Goal: Information Seeking & Learning: Learn about a topic

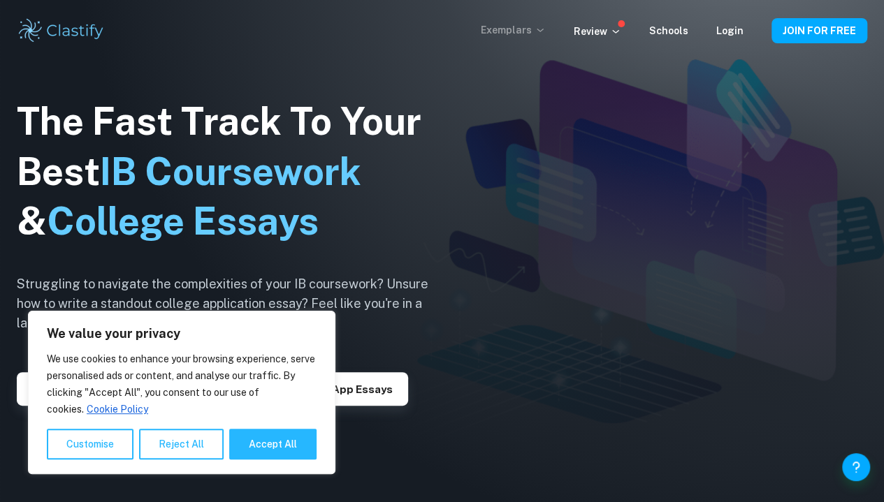
click at [516, 31] on p "Exemplars" at bounding box center [513, 29] width 65 height 15
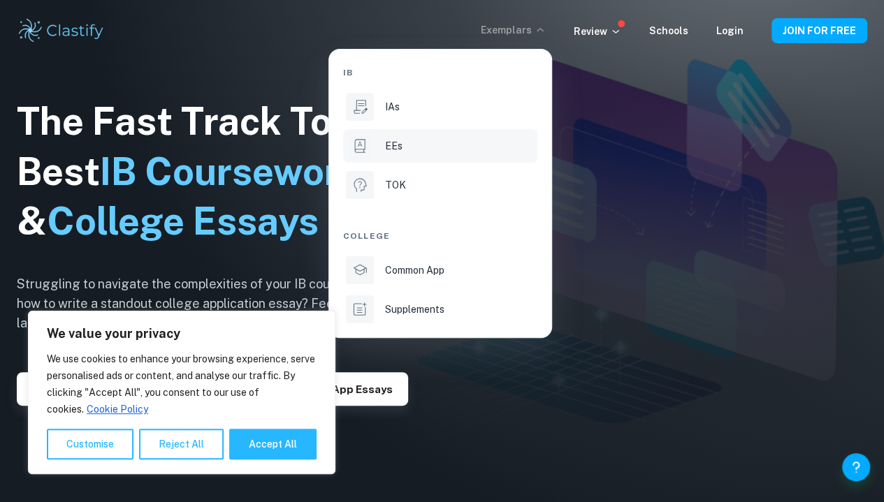
click at [428, 147] on div "EEs" at bounding box center [460, 145] width 150 height 15
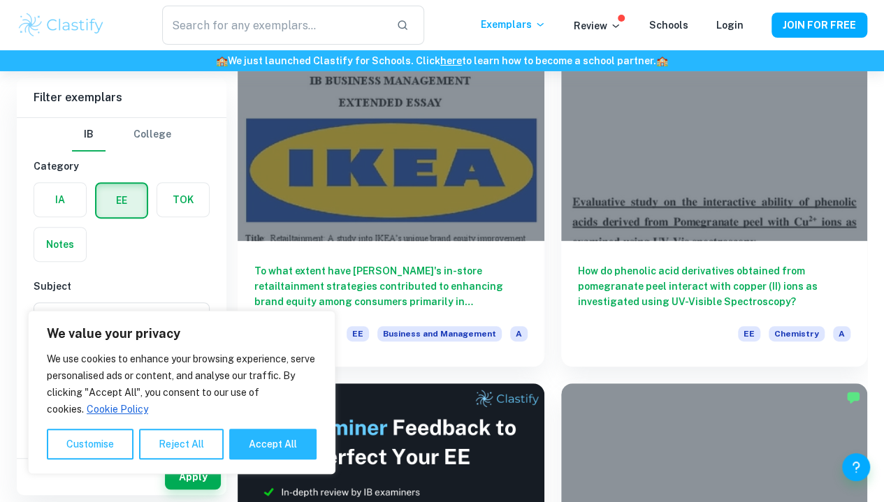
scroll to position [170, 0]
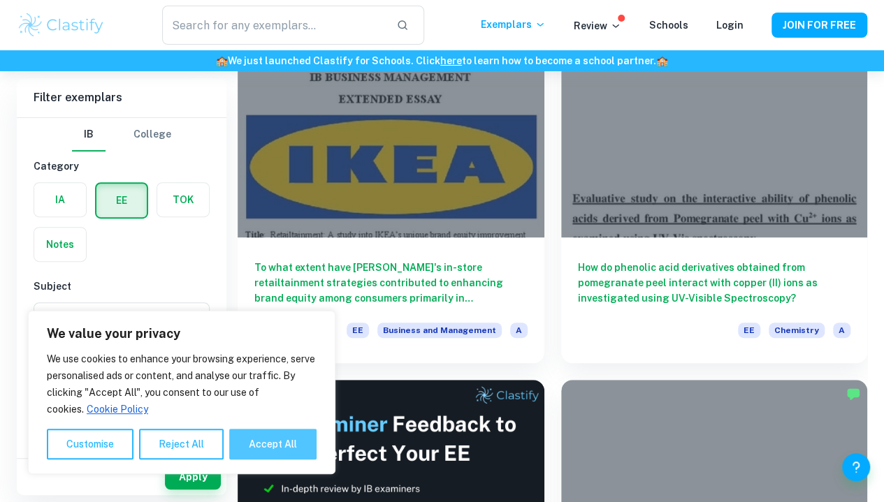
click at [256, 437] on button "Accept All" at bounding box center [272, 444] width 87 height 31
checkbox input "true"
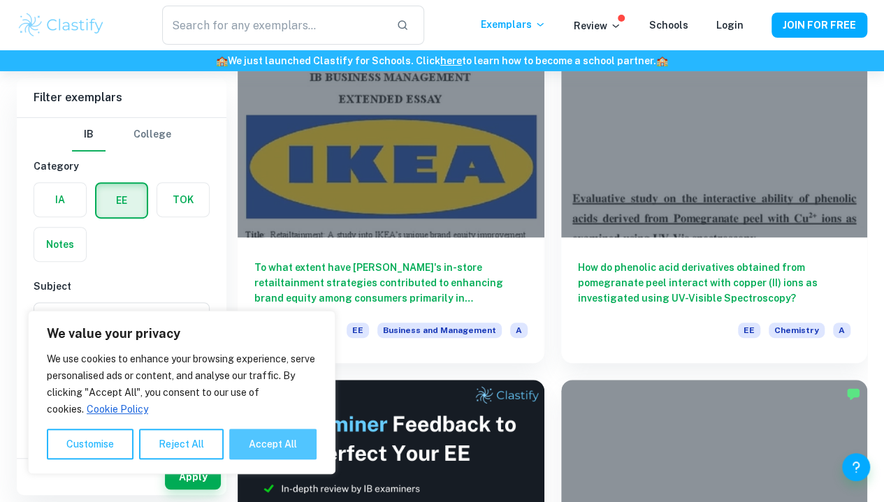
checkbox input "true"
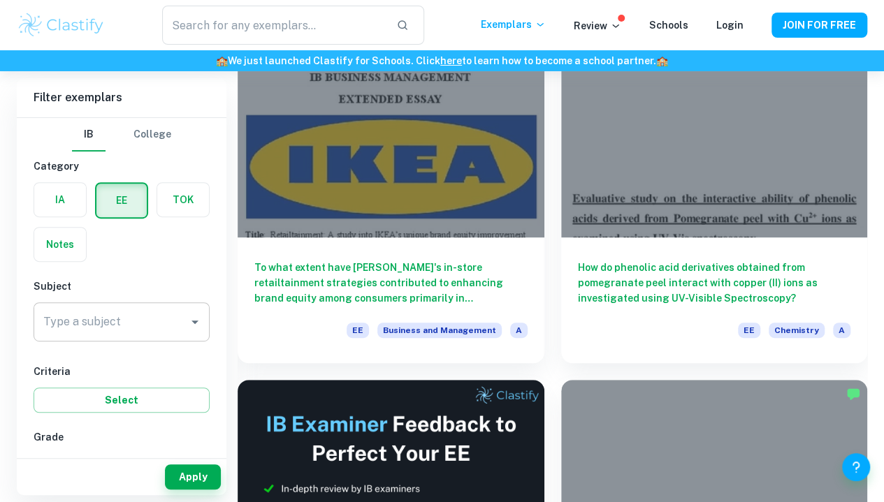
click at [143, 325] on input "Type a subject" at bounding box center [111, 322] width 143 height 27
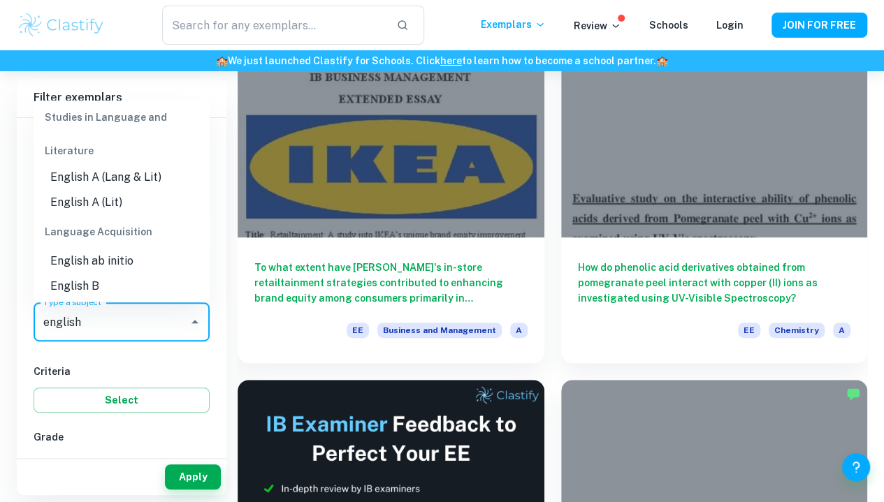
scroll to position [11, 0]
click at [139, 291] on li "English B" at bounding box center [122, 283] width 176 height 25
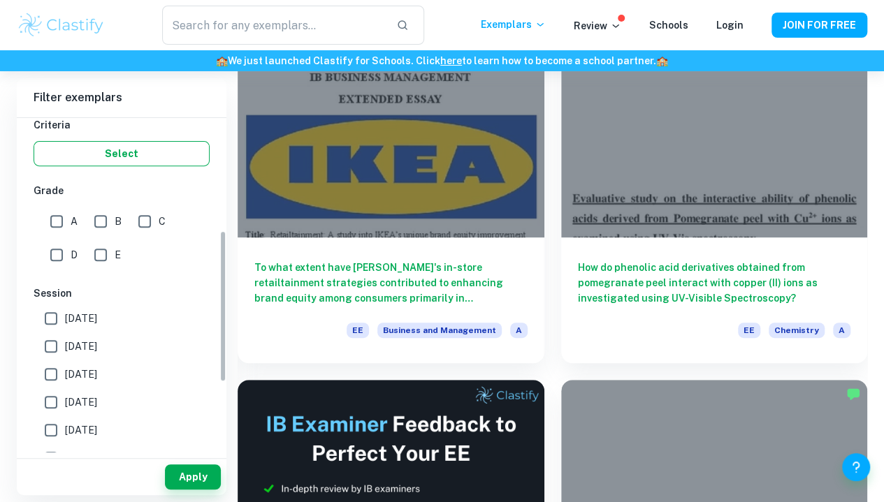
scroll to position [248, 0]
type input "English B"
click at [100, 207] on input "B" at bounding box center [101, 220] width 28 height 28
checkbox input "true"
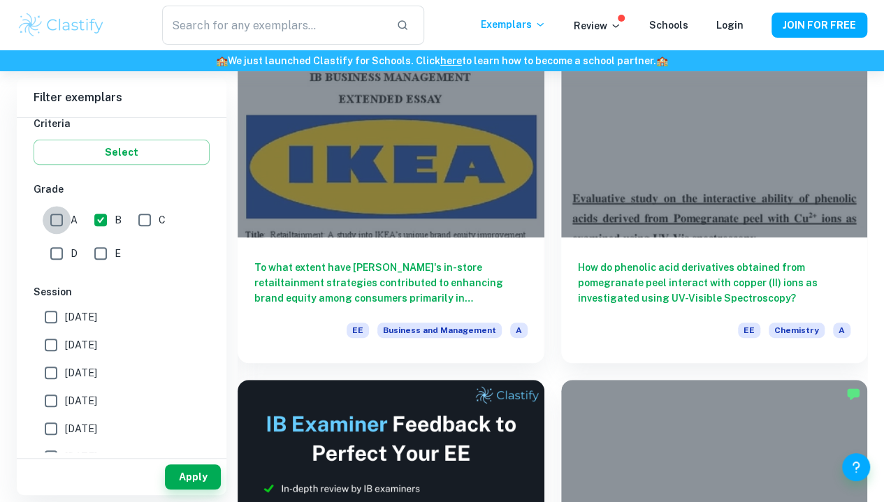
click at [43, 215] on input "A" at bounding box center [57, 220] width 28 height 28
checkbox input "true"
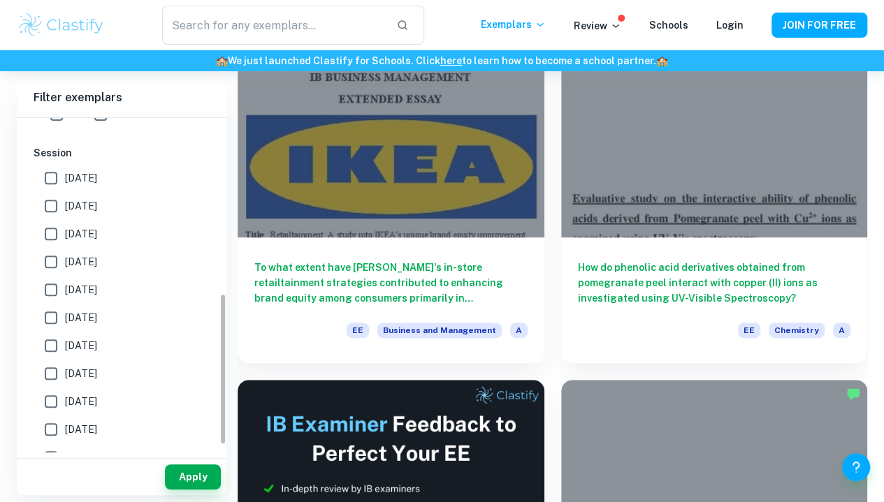
scroll to position [388, 0]
click at [52, 206] on input "[DATE]" at bounding box center [51, 205] width 28 height 28
checkbox input "true"
click at [52, 233] on input "[DATE]" at bounding box center [51, 233] width 28 height 28
checkbox input "true"
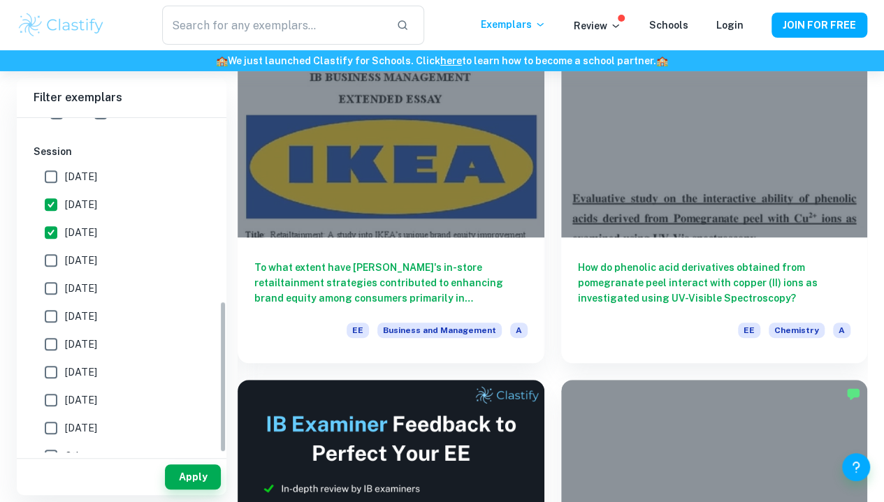
scroll to position [404, 0]
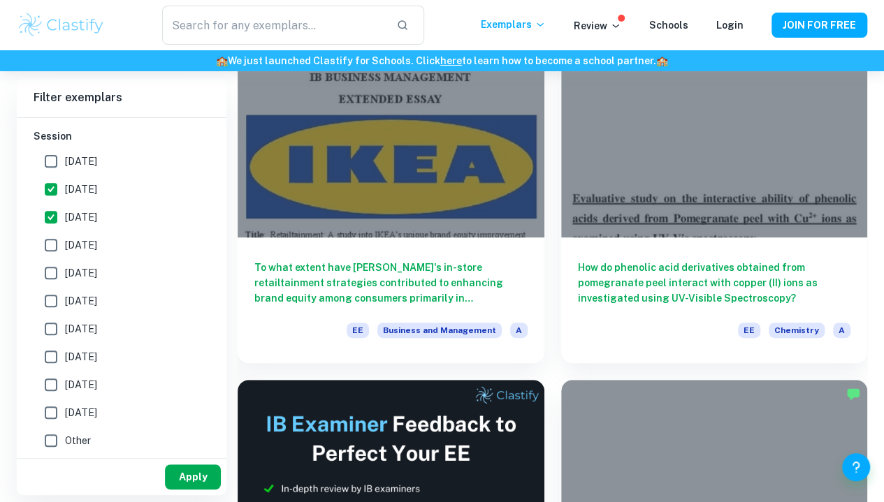
click at [184, 480] on button "Apply" at bounding box center [193, 477] width 56 height 25
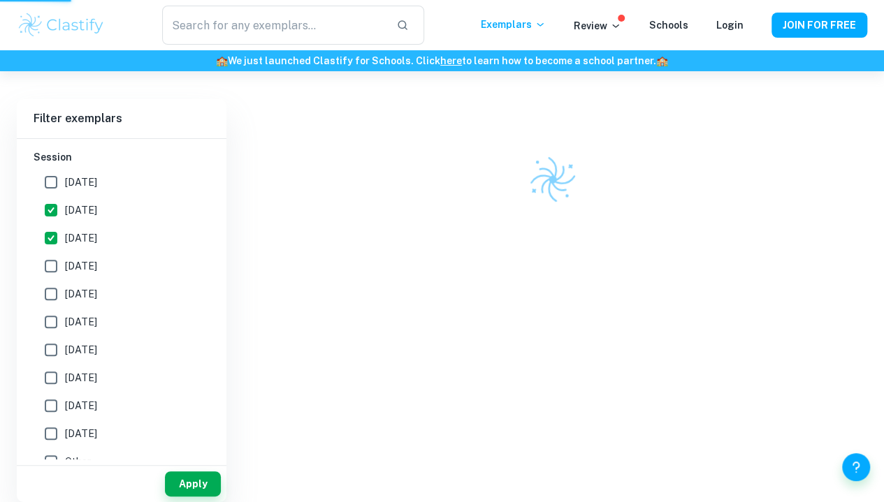
scroll to position [71, 0]
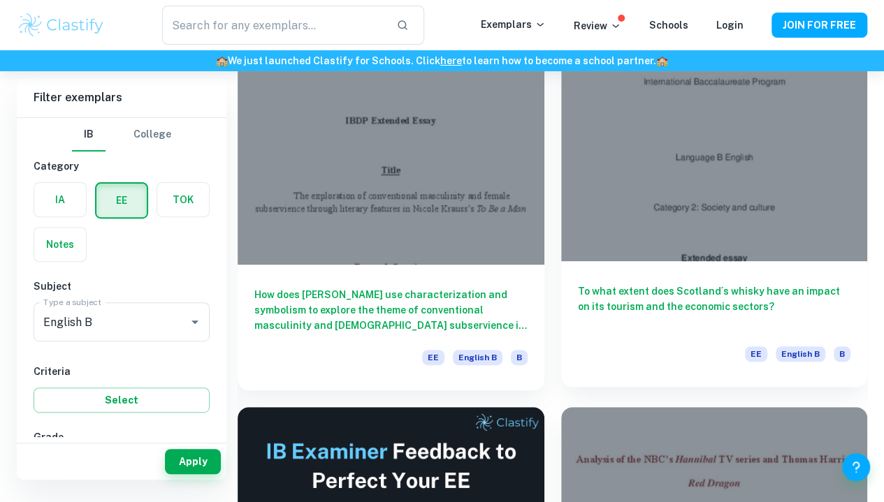
scroll to position [80, 0]
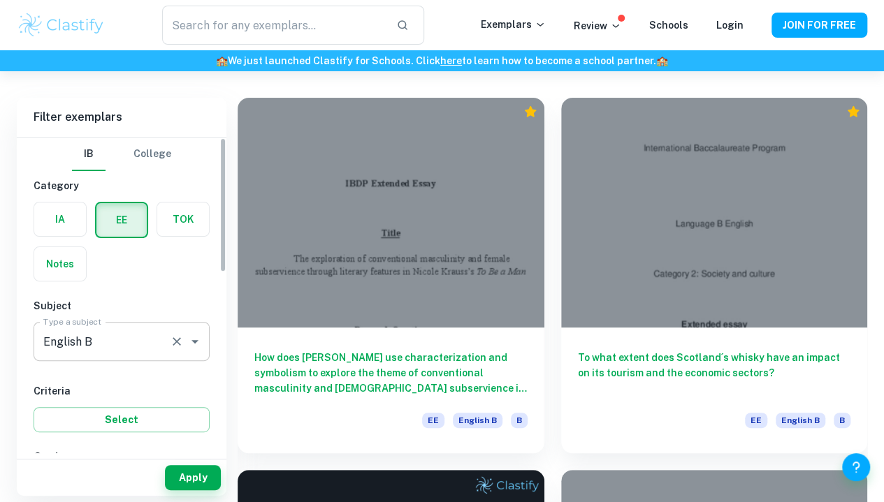
click at [190, 342] on icon "Open" at bounding box center [195, 341] width 17 height 17
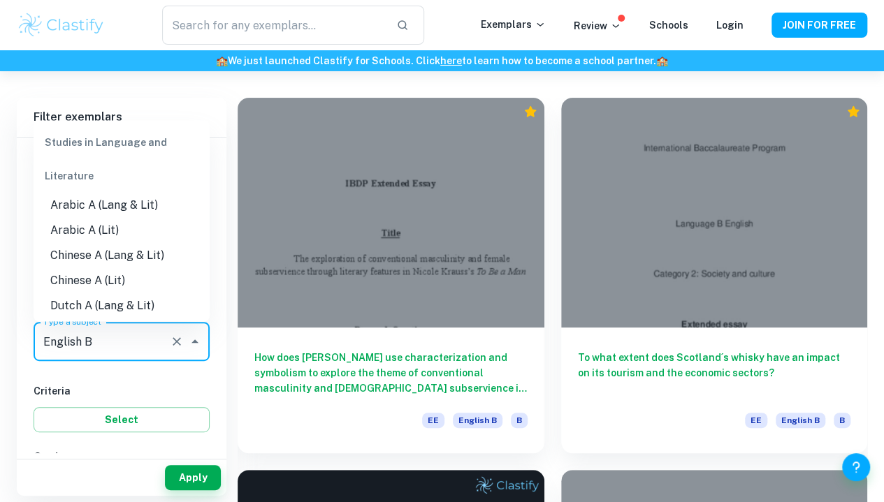
scroll to position [685, 0]
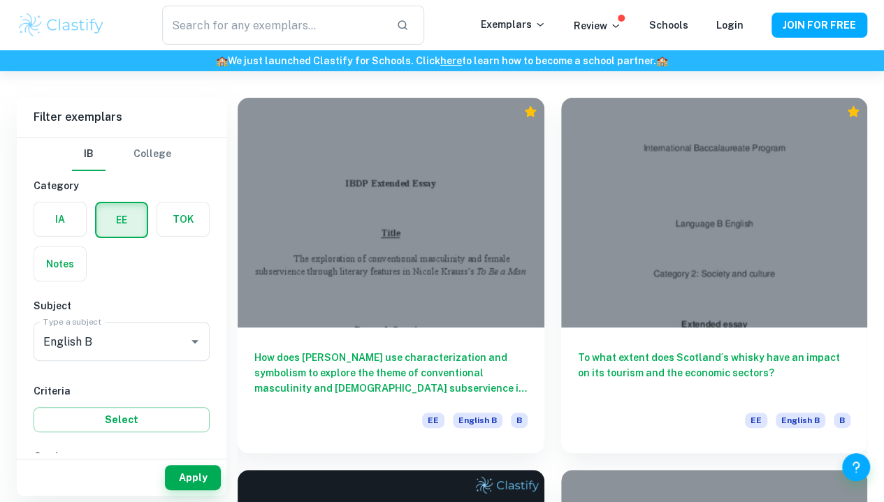
click at [109, 379] on div "IB College Category IA EE TOK Notes Subject Type a subject English B Type a sub…" at bounding box center [122, 508] width 210 height 741
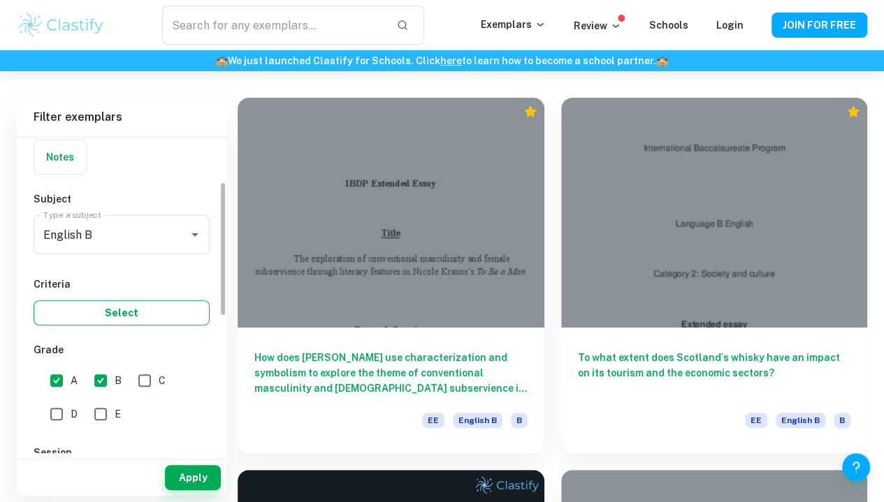
scroll to position [108, 0]
click at [110, 381] on input "B" at bounding box center [101, 380] width 28 height 28
click at [186, 482] on button "Apply" at bounding box center [193, 477] width 56 height 25
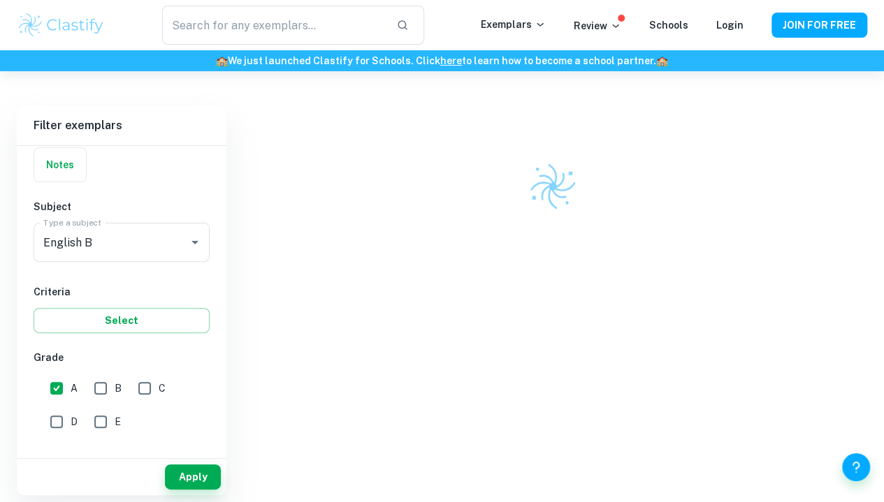
scroll to position [71, 0]
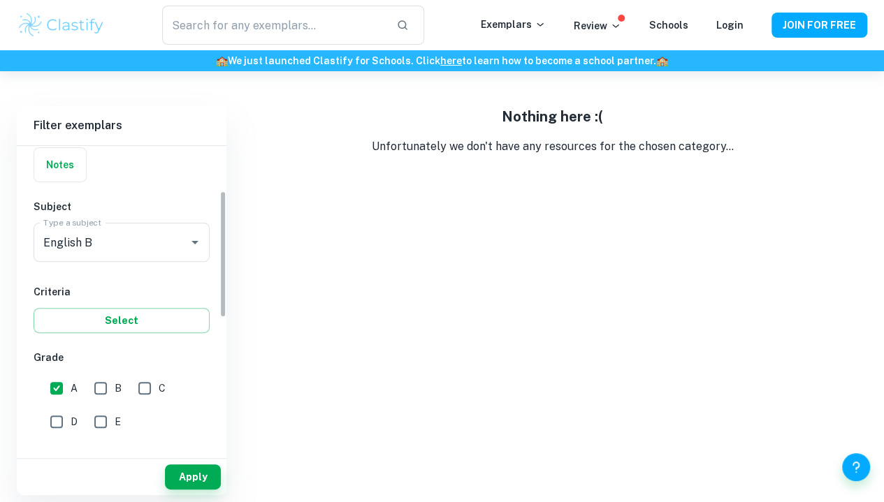
click at [101, 400] on input "B" at bounding box center [101, 388] width 28 height 28
checkbox input "true"
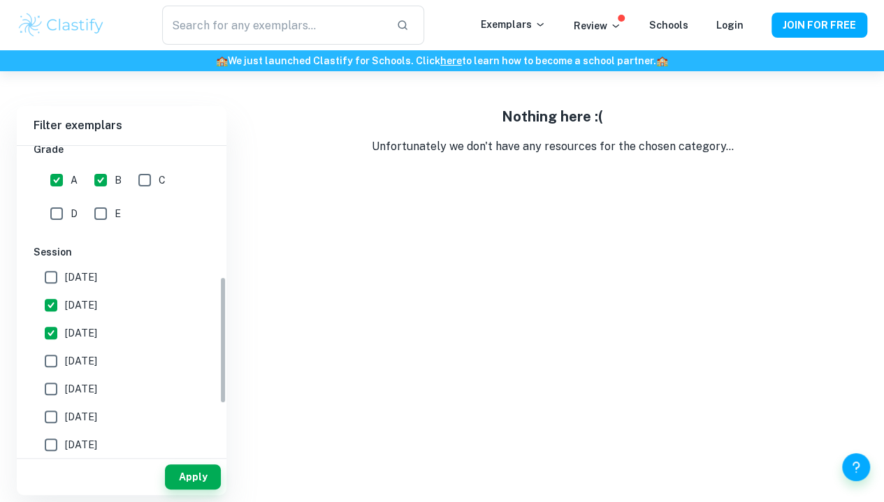
scroll to position [316, 0]
click at [52, 363] on input "[DATE]" at bounding box center [51, 361] width 28 height 28
checkbox input "true"
click at [51, 389] on input "[DATE]" at bounding box center [51, 388] width 28 height 28
checkbox input "true"
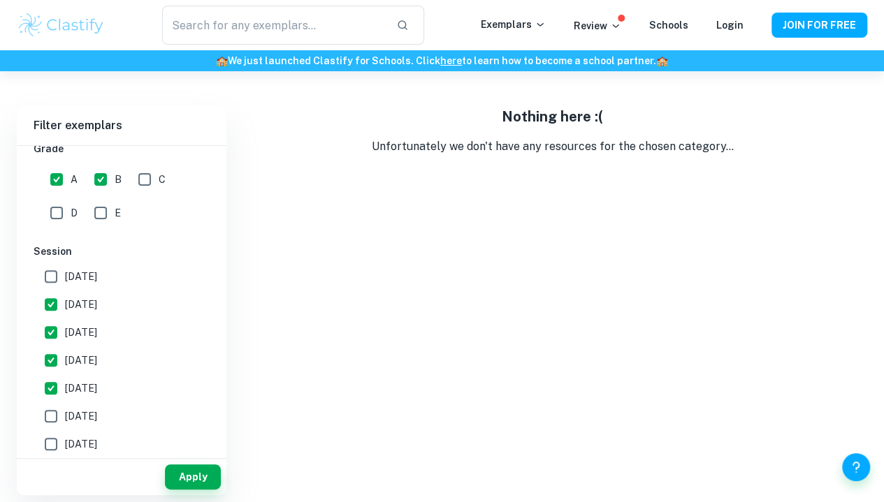
click at [59, 417] on input "[DATE]" at bounding box center [51, 416] width 28 height 28
checkbox input "true"
click at [175, 475] on button "Apply" at bounding box center [193, 477] width 56 height 25
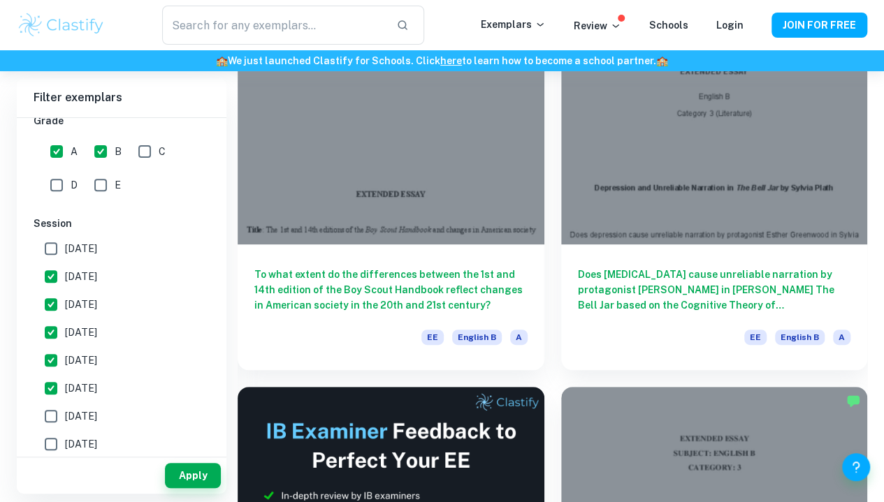
scroll to position [0, 0]
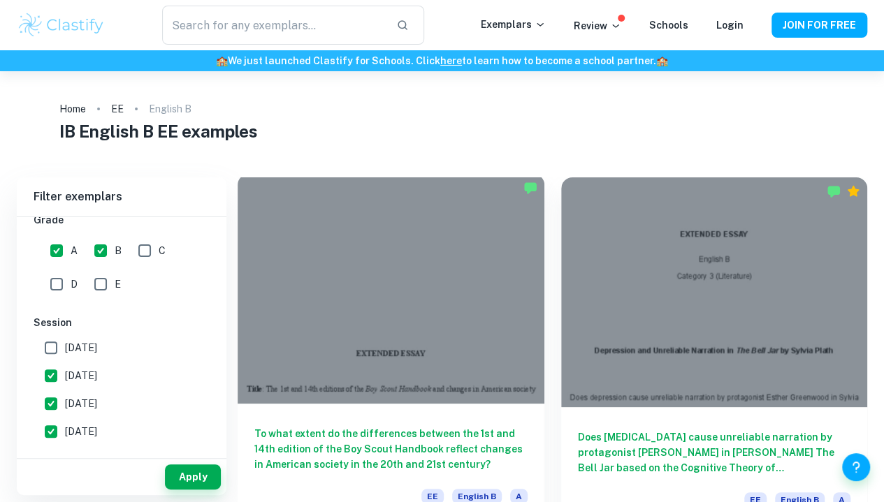
click at [356, 284] on div at bounding box center [391, 289] width 307 height 230
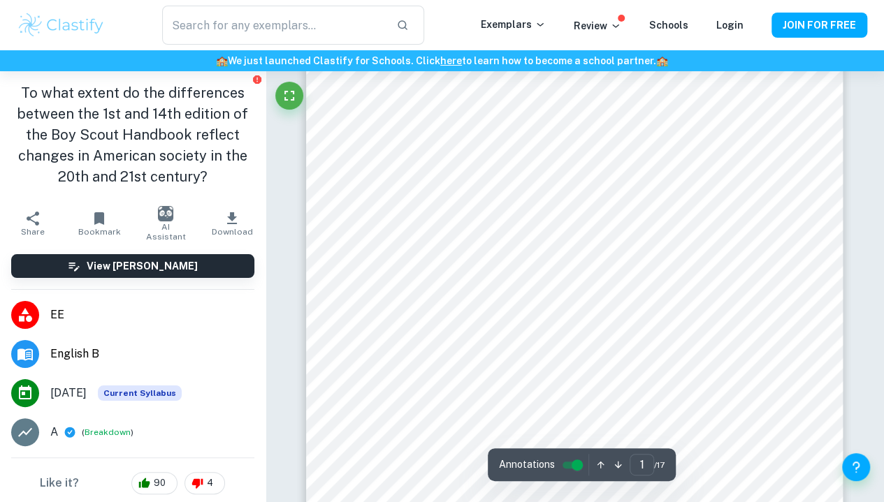
scroll to position [308, 0]
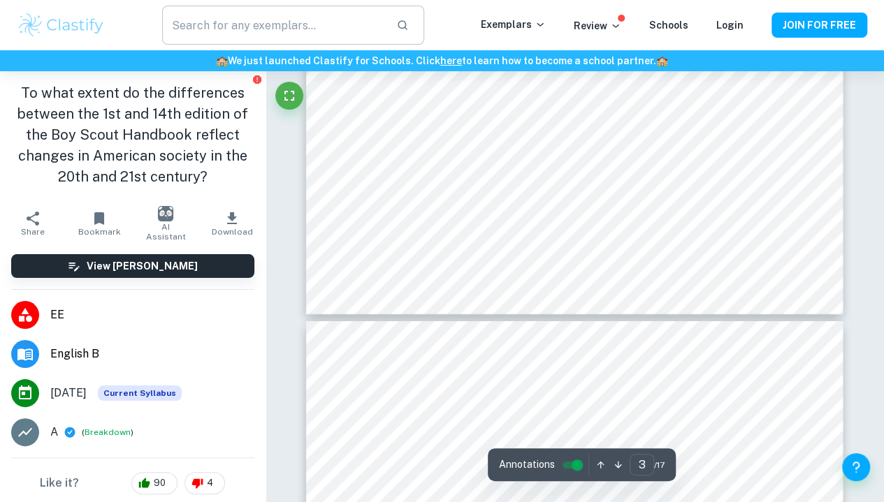
type input "4"
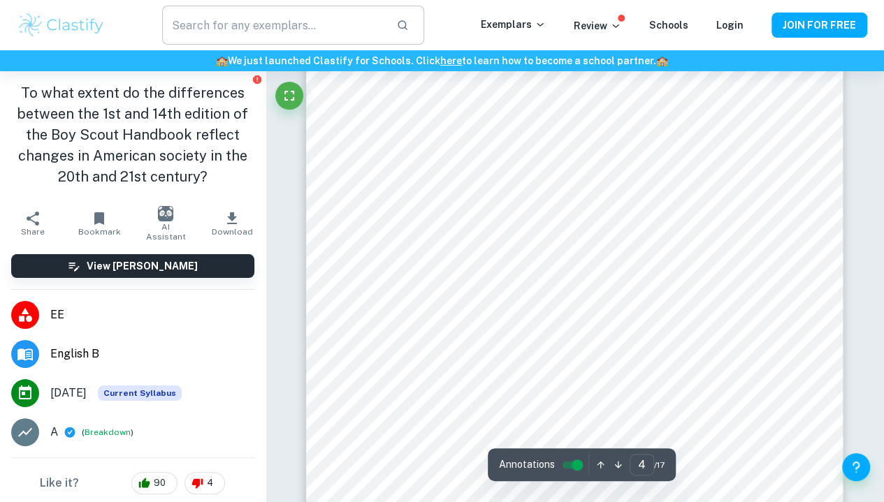
scroll to position [2566, 0]
